Goal: Find specific page/section: Find specific page/section

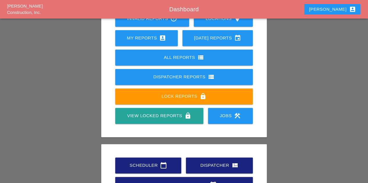
scroll to position [102, 0]
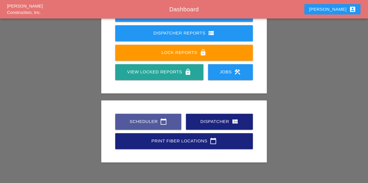
click at [149, 114] on link "Scheduler calendar_today" at bounding box center [148, 122] width 66 height 16
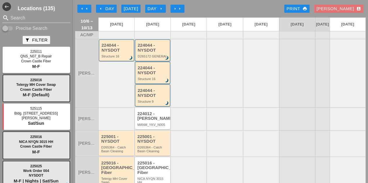
click at [151, 53] on div "224044 - NYSDOT" at bounding box center [152, 48] width 31 height 10
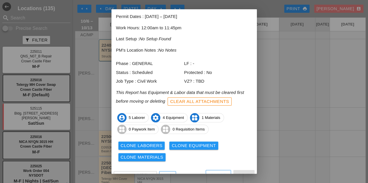
scroll to position [38, 0]
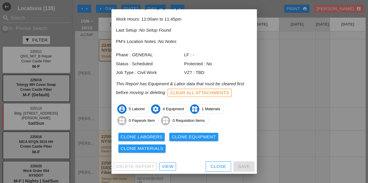
click at [165, 165] on div "View" at bounding box center [168, 167] width 12 height 7
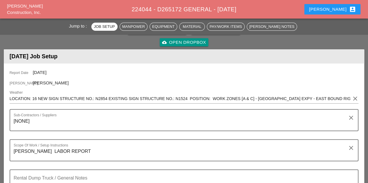
scroll to position [29, 0]
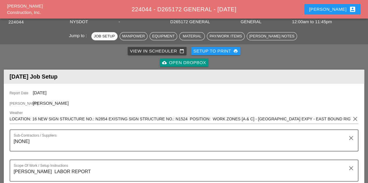
click at [335, 6] on button "Cindy account_box" at bounding box center [332, 9] width 56 height 10
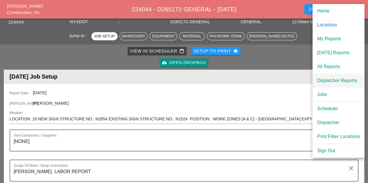
click at [327, 81] on div "Dispatcher Reports" at bounding box center [338, 80] width 43 height 7
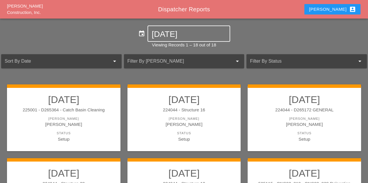
click at [180, 36] on input "10-06-2025" at bounding box center [188, 34] width 74 height 9
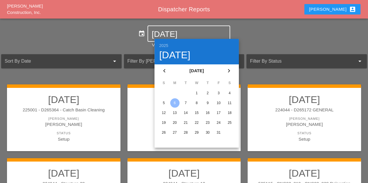
click at [185, 104] on div "7" at bounding box center [185, 103] width 9 height 9
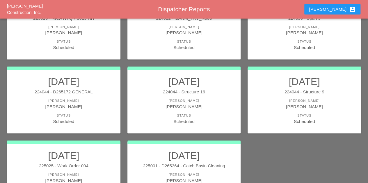
scroll to position [141, 0]
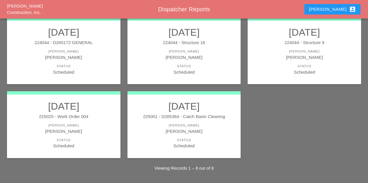
click at [82, 121] on link "10/07/2025 225025 - Work Order 004 Foreman Luca Gambardella Status Scheduled" at bounding box center [64, 125] width 102 height 49
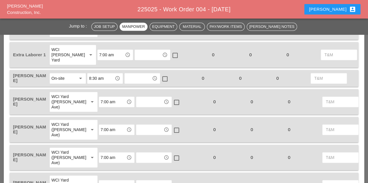
scroll to position [291, 0]
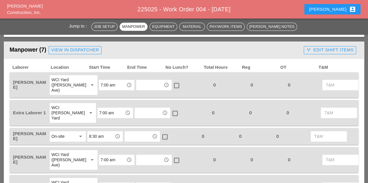
click at [337, 10] on div "Cindy account_box" at bounding box center [332, 9] width 47 height 7
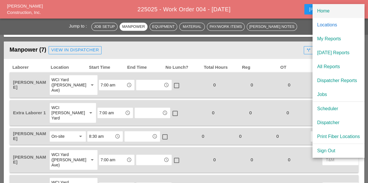
click at [323, 10] on div "Home" at bounding box center [338, 11] width 43 height 7
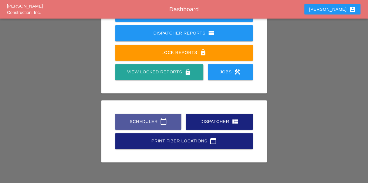
click at [148, 124] on div "Scheduler calendar_today" at bounding box center [147, 121] width 47 height 7
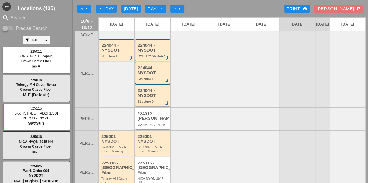
click at [145, 101] on div "224044 - NYSDOT Structure 9 brightness_3" at bounding box center [152, 95] width 31 height 15
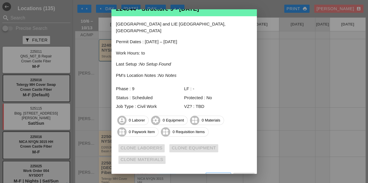
scroll to position [22, 0]
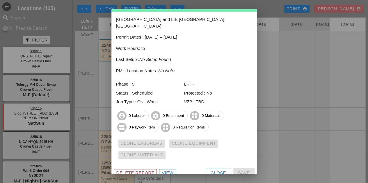
click at [167, 170] on div "View" at bounding box center [168, 173] width 12 height 7
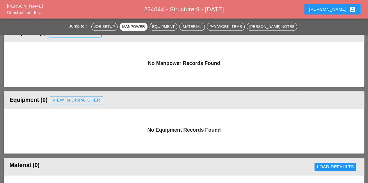
scroll to position [291, 0]
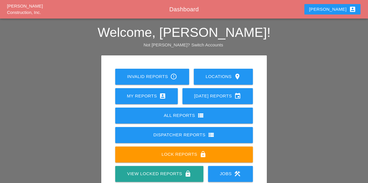
click at [175, 136] on div "Dispatcher Reports view_list" at bounding box center [183, 135] width 119 height 7
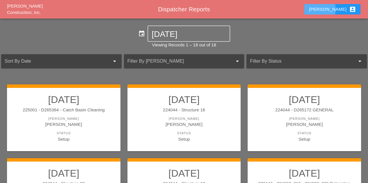
click at [340, 8] on div "[PERSON_NAME] account_box" at bounding box center [332, 9] width 47 height 7
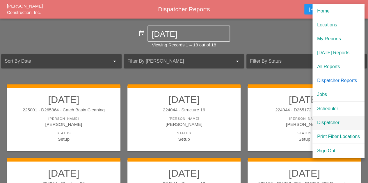
click at [329, 124] on div "Dispatcher" at bounding box center [338, 122] width 43 height 7
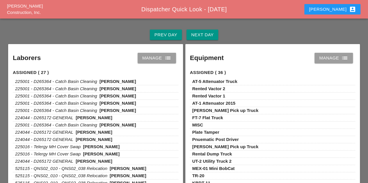
click at [194, 33] on div "Next Day" at bounding box center [202, 35] width 22 height 7
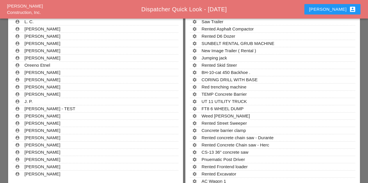
scroll to position [988, 0]
